Goal: Check status: Verify the current state of an ongoing process or item

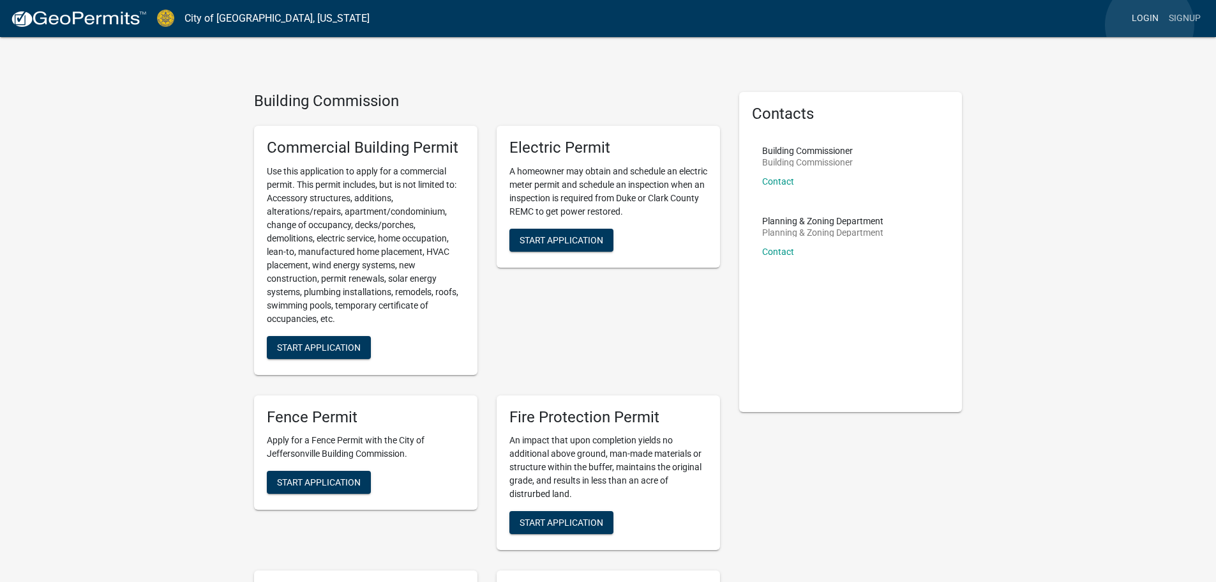
click at [1150, 24] on link "Login" at bounding box center [1145, 18] width 37 height 24
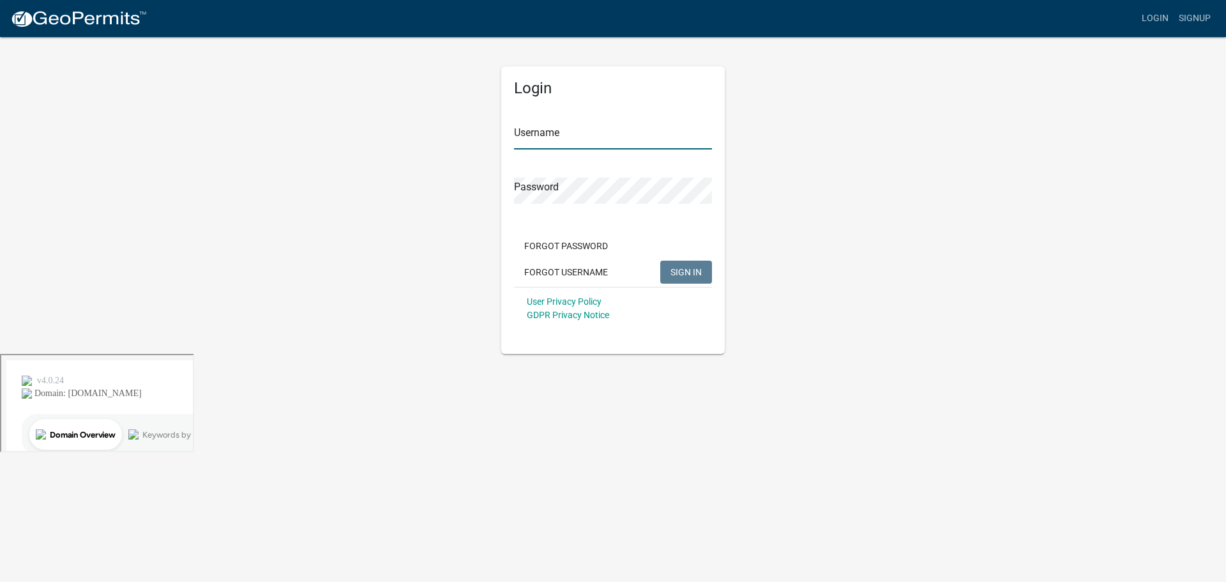
type input "dstricker"
click at [677, 266] on button "SIGN IN" at bounding box center [686, 271] width 52 height 23
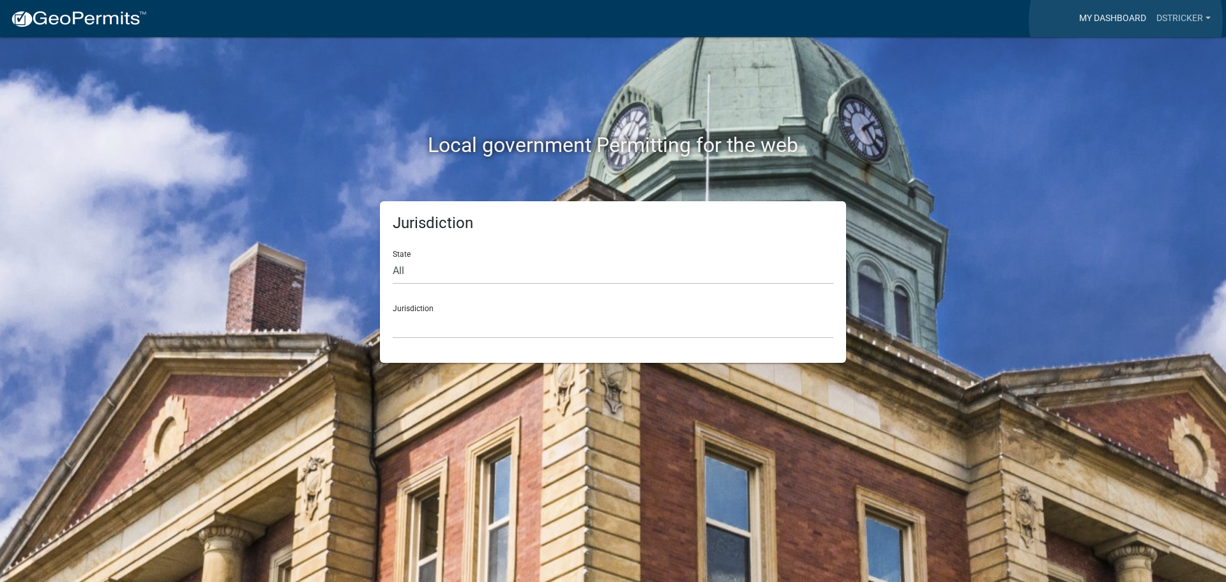
click at [1126, 20] on link "My Dashboard" at bounding box center [1112, 18] width 77 height 24
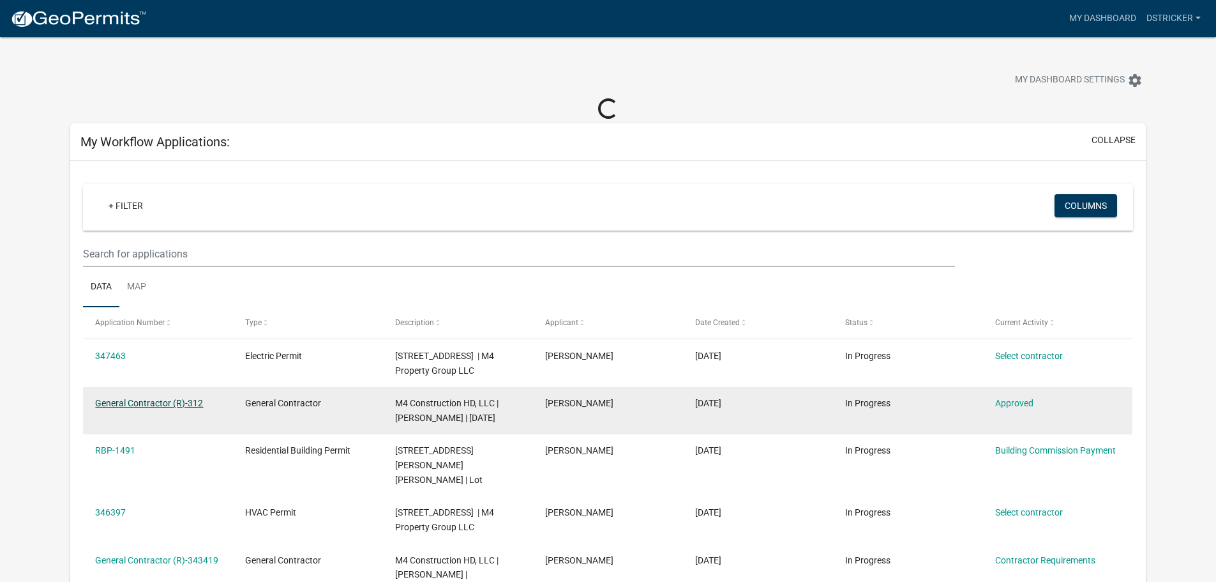
click at [162, 404] on link "General Contractor (R)-312" at bounding box center [149, 403] width 108 height 10
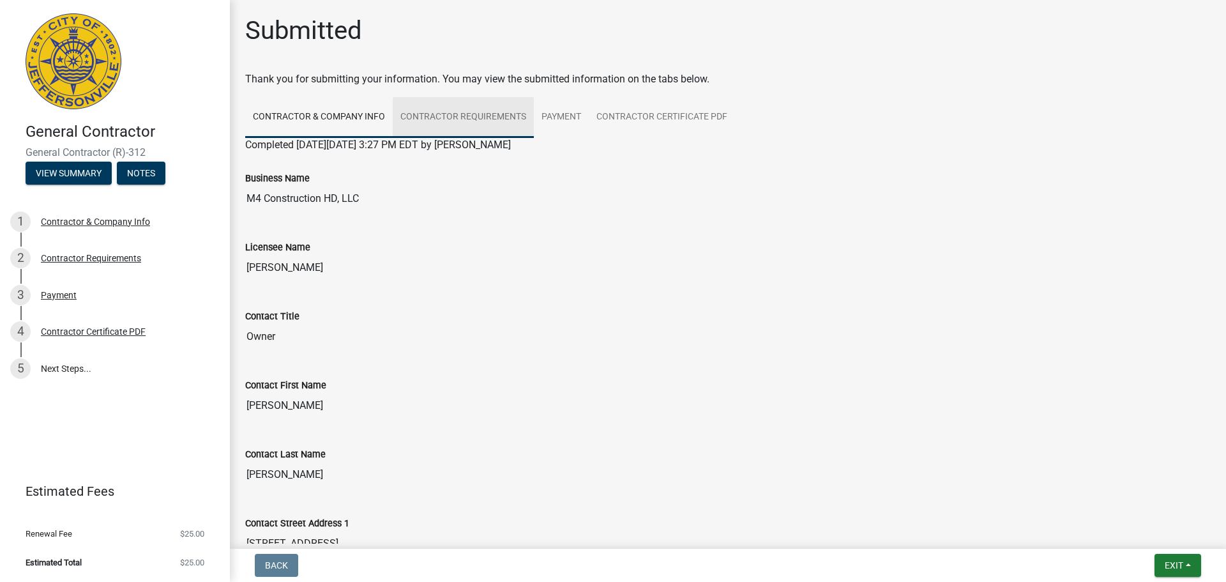
click at [442, 114] on link "Contractor Requirements" at bounding box center [463, 117] width 141 height 41
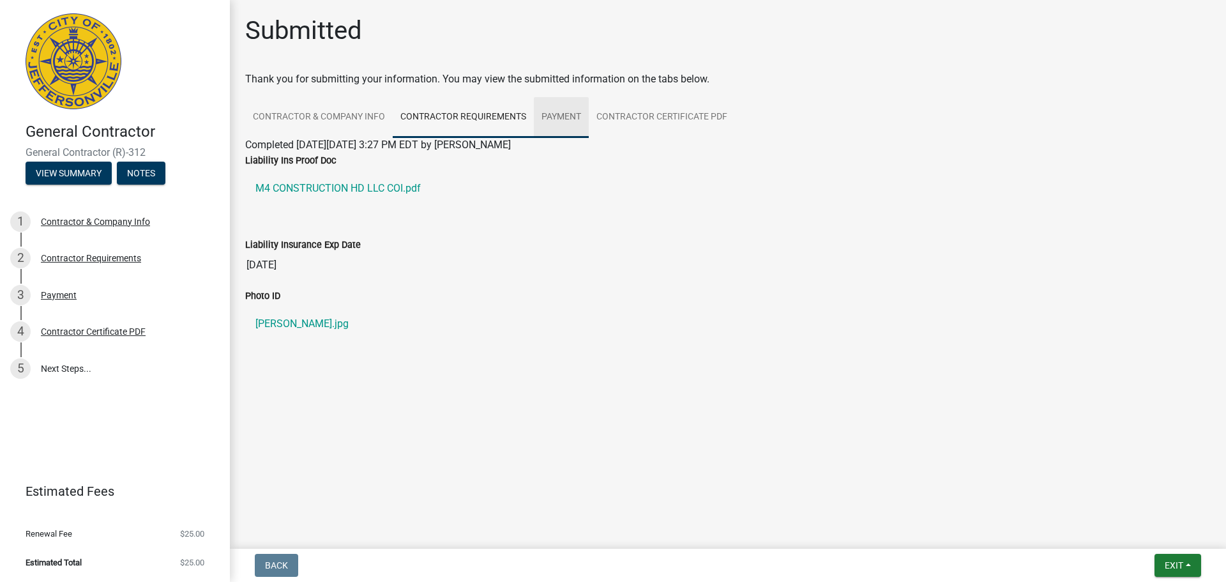
click at [547, 112] on link "Payment" at bounding box center [561, 117] width 55 height 41
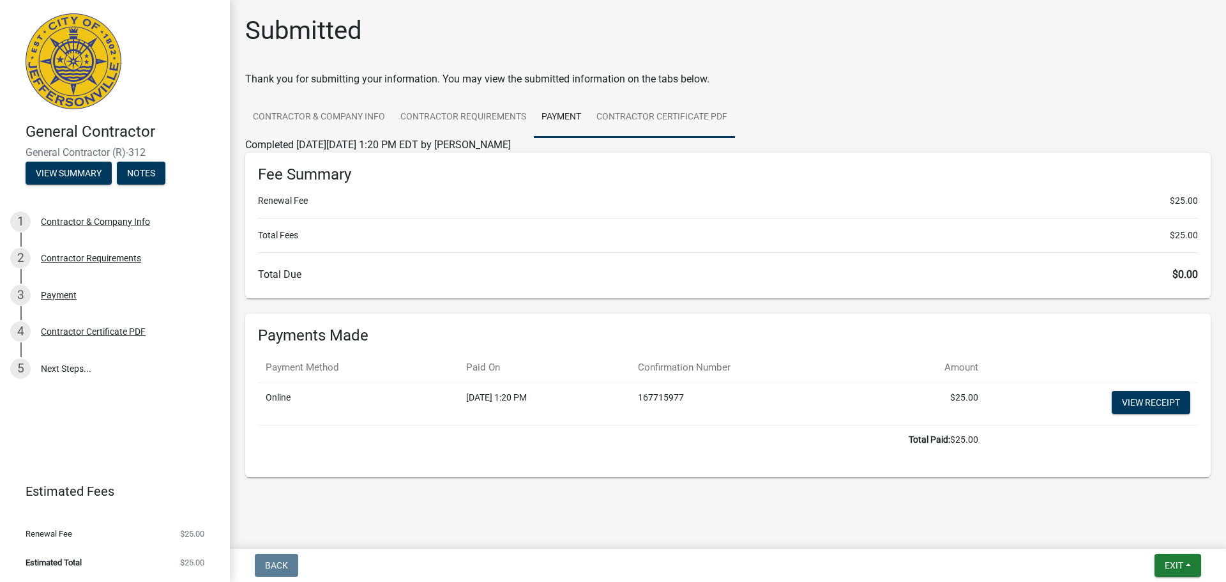
click at [665, 112] on link "Contractor Certificate PDF" at bounding box center [662, 117] width 146 height 41
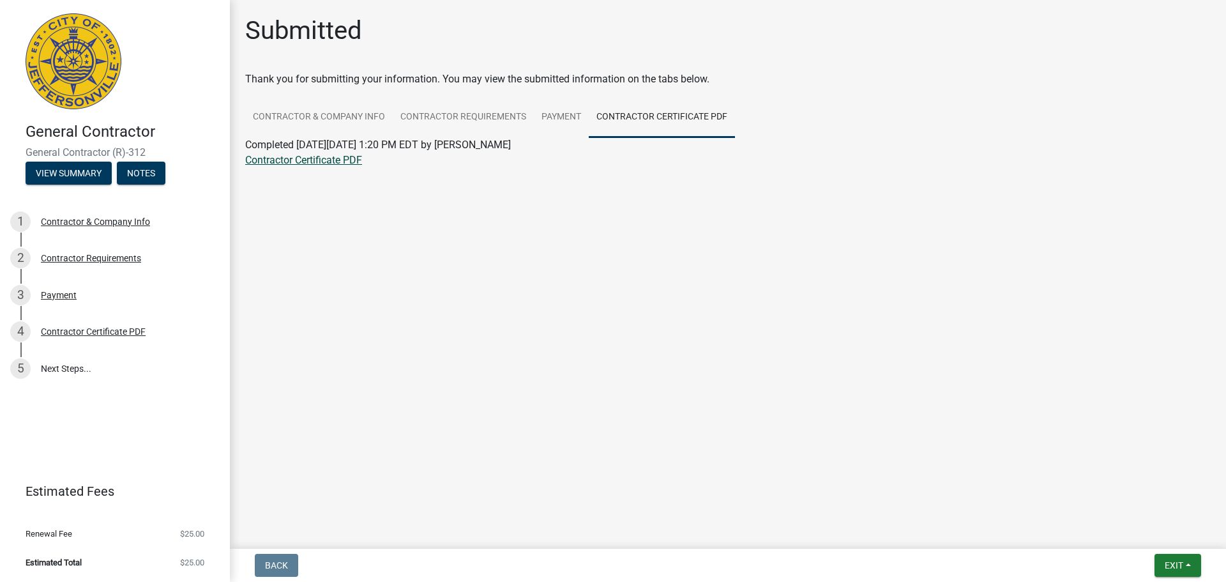
click at [308, 155] on link "Contractor Certificate PDF" at bounding box center [303, 160] width 117 height 12
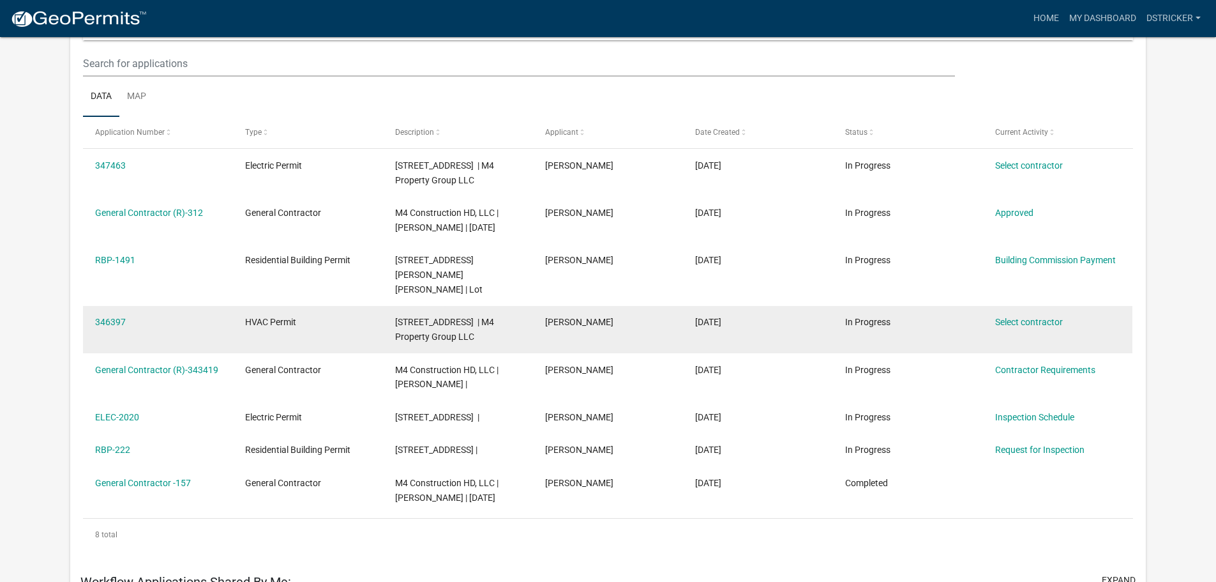
scroll to position [168, 0]
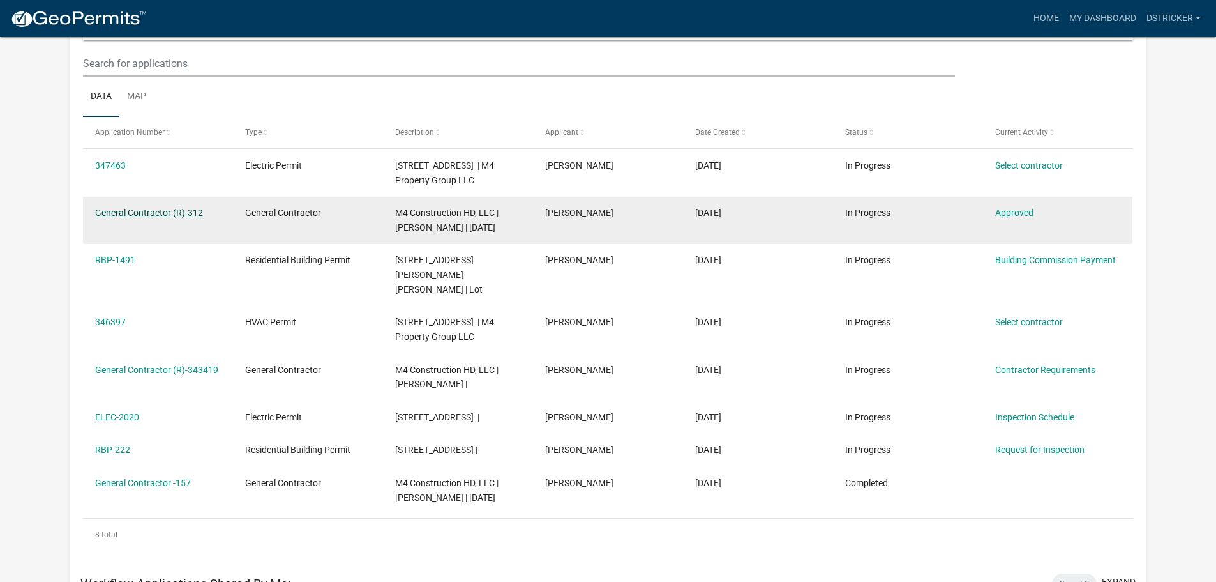
drag, startPoint x: 211, startPoint y: 213, endPoint x: 172, endPoint y: 211, distance: 38.3
click at [172, 211] on div "General Contractor (R)-312" at bounding box center [157, 213] width 125 height 15
copy link "(R)-312"
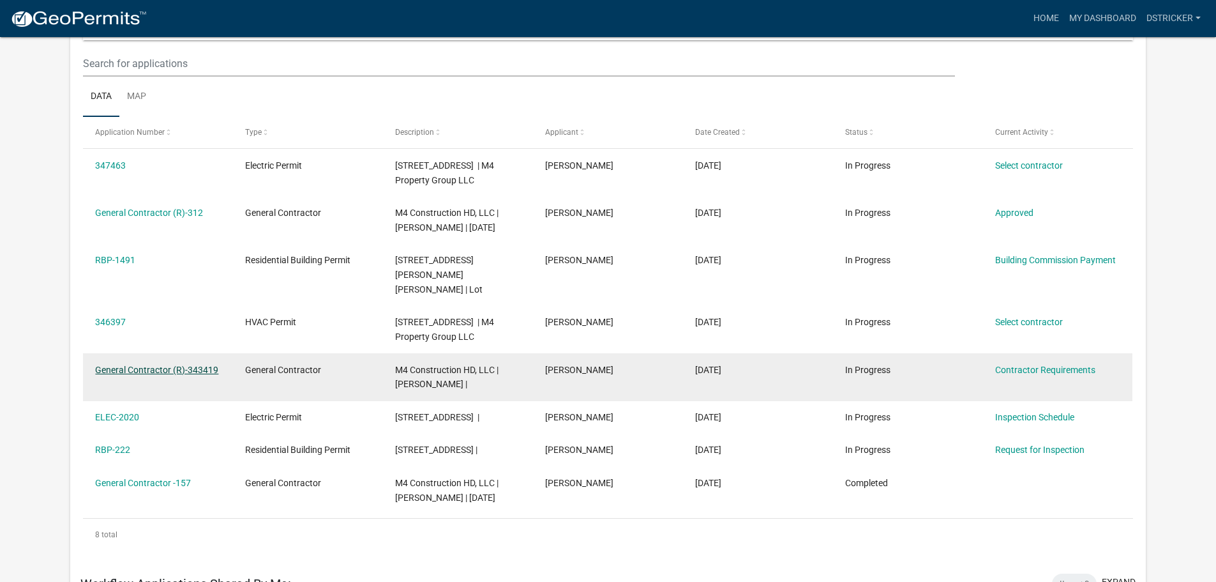
click at [208, 365] on link "General Contractor (R)-343419" at bounding box center [156, 370] width 123 height 10
